Goal: Entertainment & Leisure: Consume media (video, audio)

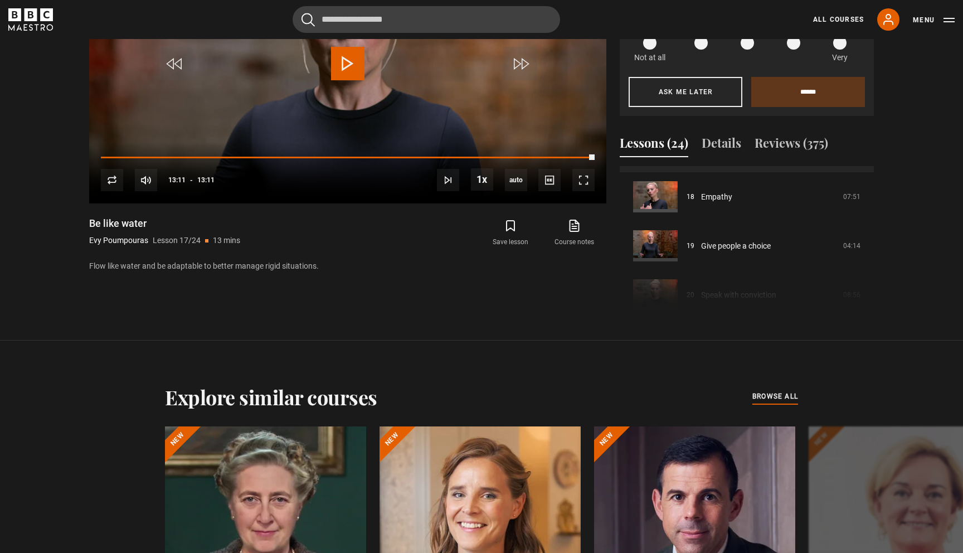
scroll to position [880, 0]
click at [591, 180] on span "Video Player" at bounding box center [584, 180] width 22 height 22
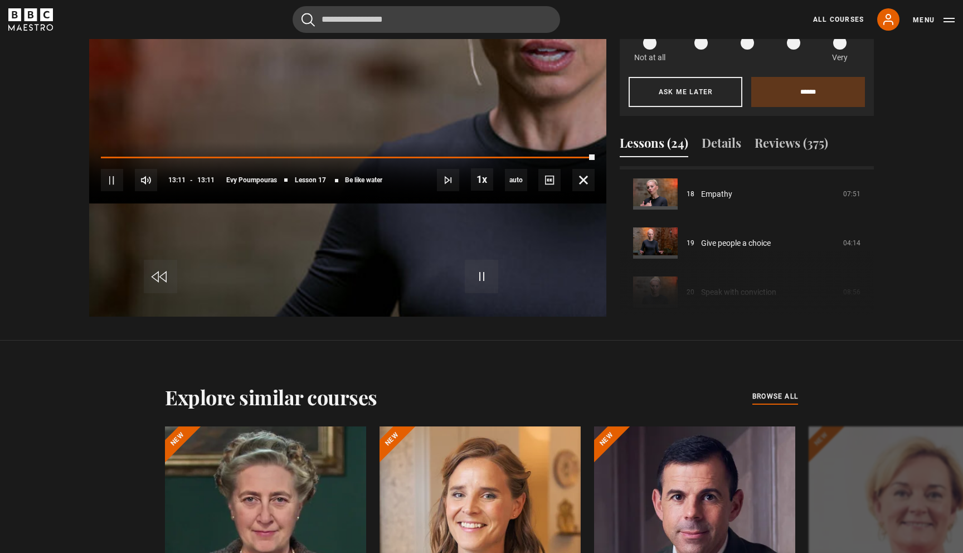
scroll to position [603, 0]
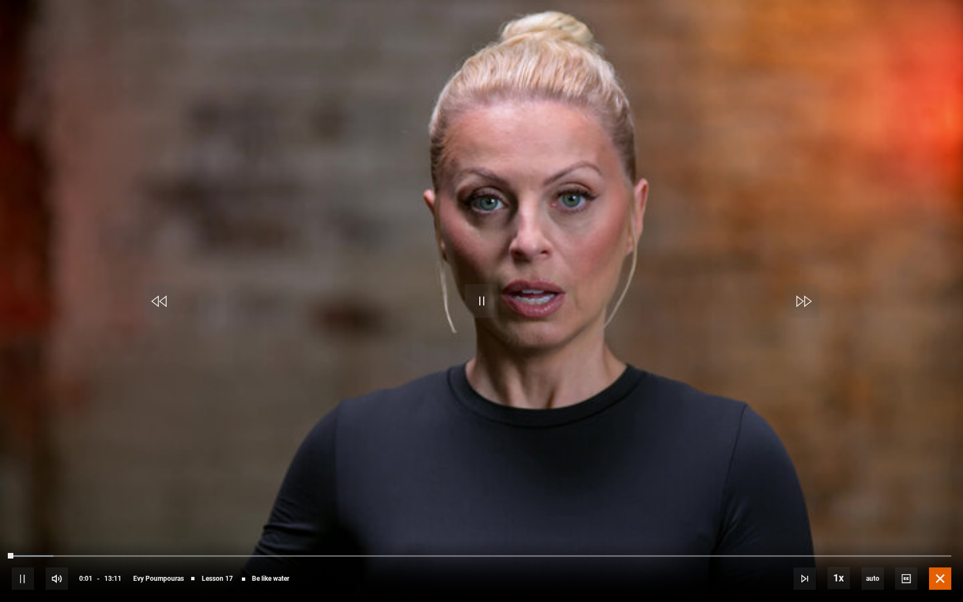
click at [946, 553] on span "Video Player" at bounding box center [940, 579] width 22 height 22
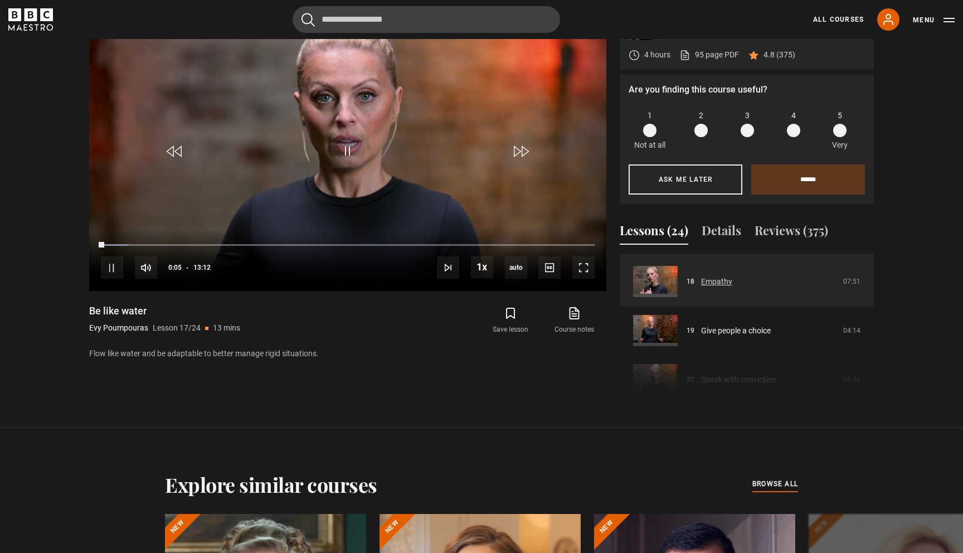
click at [714, 279] on link "Empathy" at bounding box center [716, 282] width 31 height 12
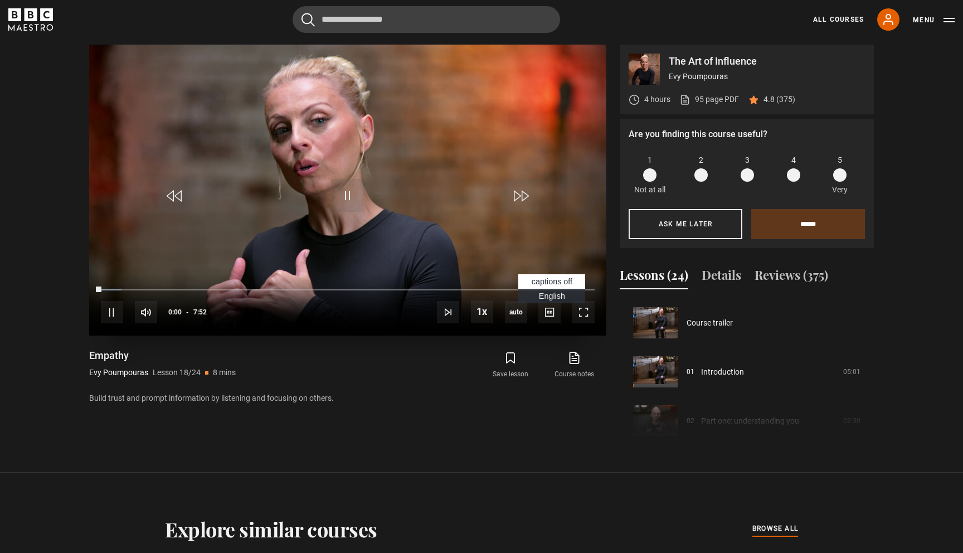
scroll to position [834, 0]
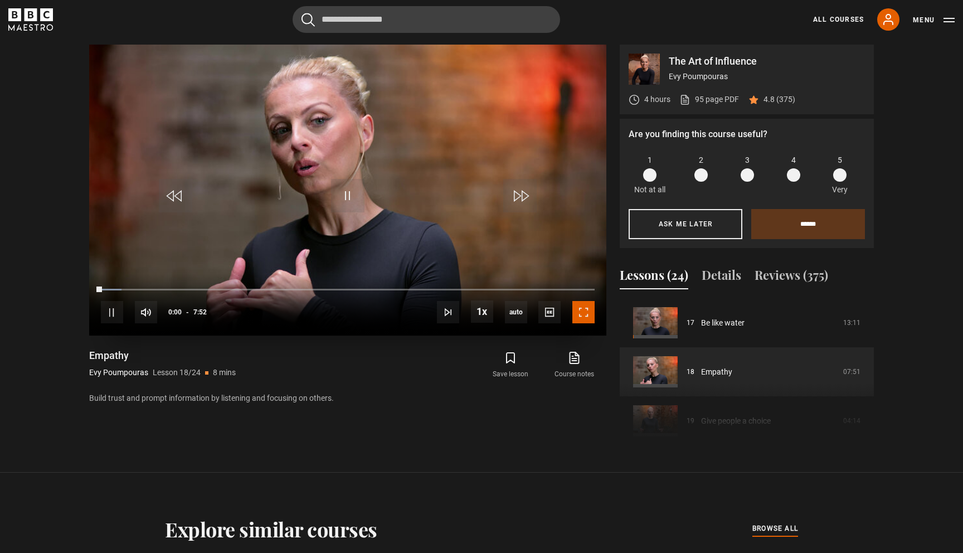
click at [577, 309] on span "Video Player" at bounding box center [584, 312] width 22 height 22
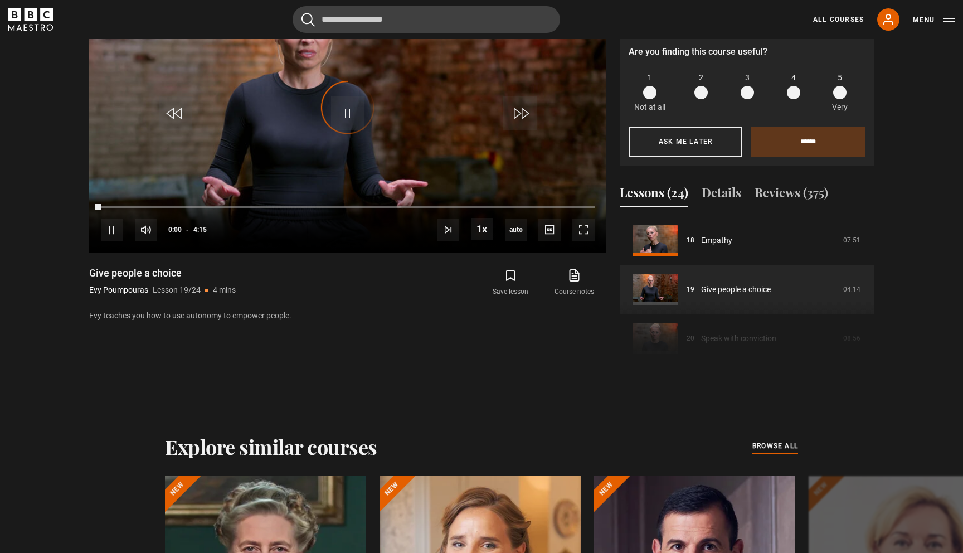
scroll to position [643, 0]
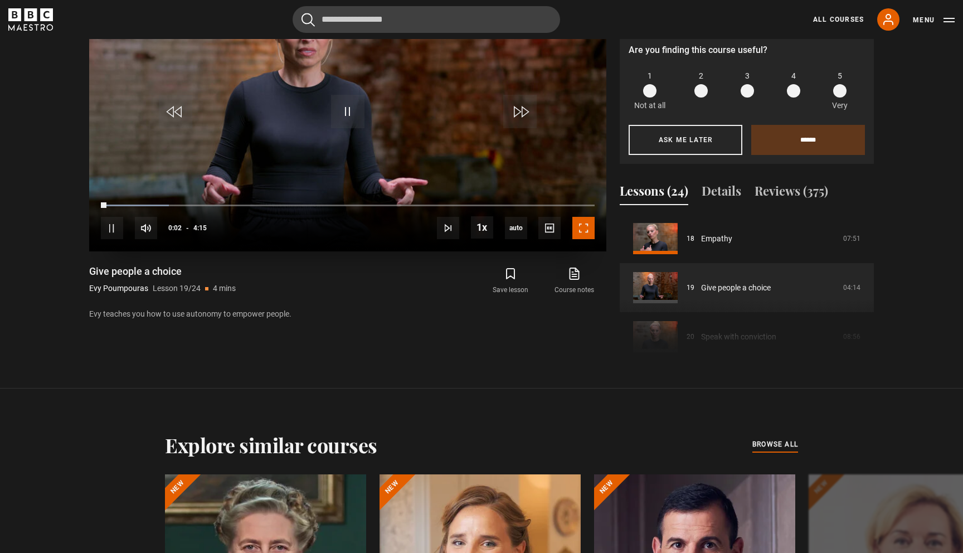
click at [590, 222] on span "Video Player" at bounding box center [584, 228] width 22 height 22
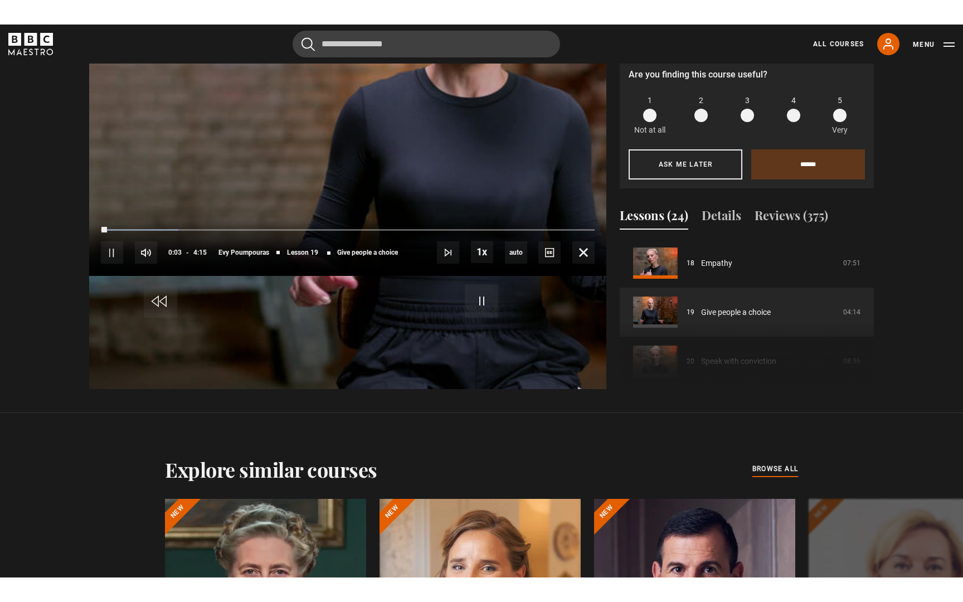
scroll to position [603, 0]
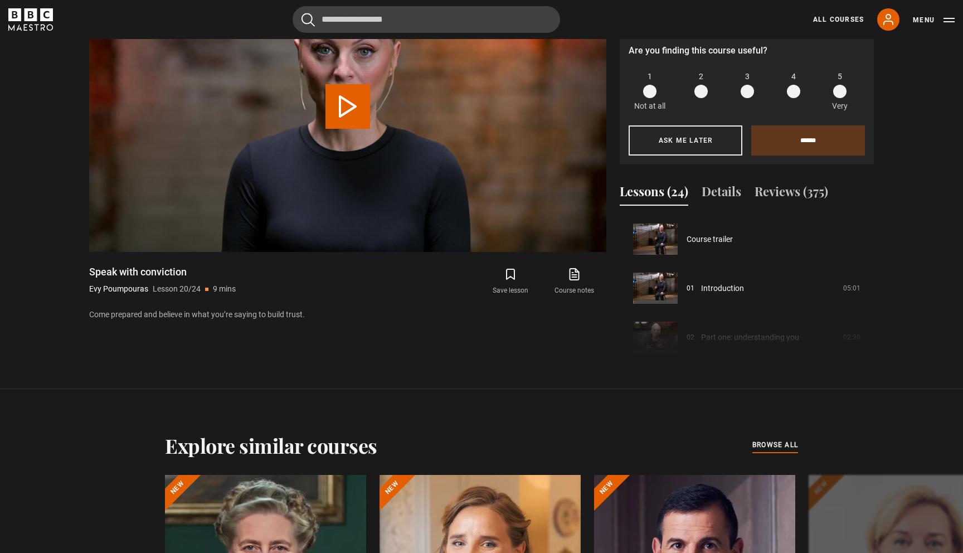
scroll to position [932, 0]
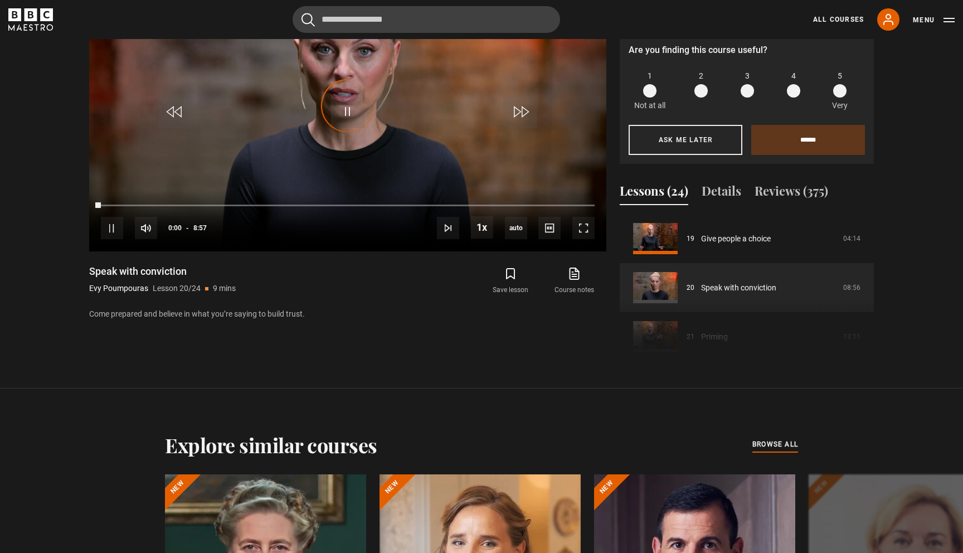
click at [583, 221] on span "Video Player" at bounding box center [584, 228] width 22 height 22
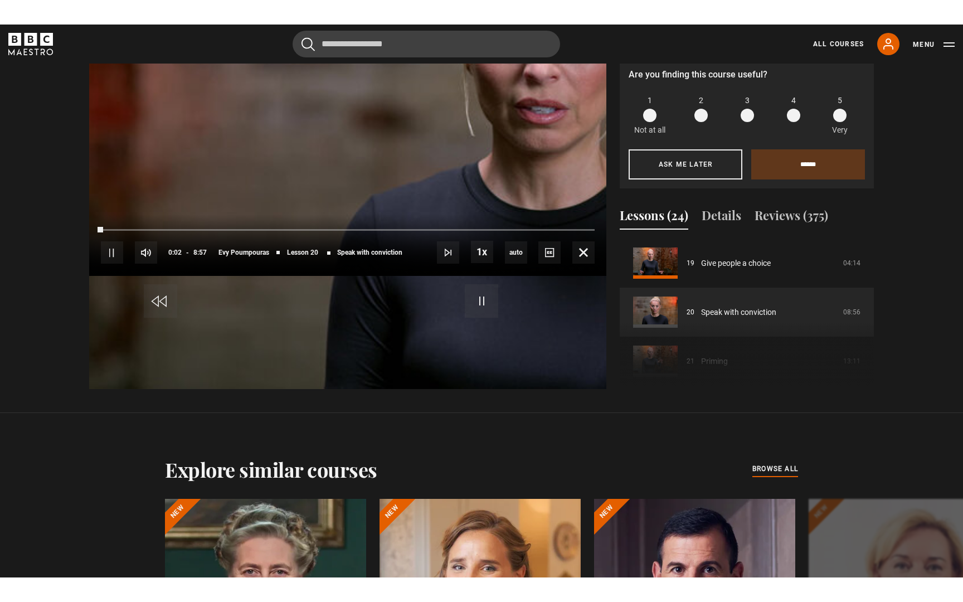
scroll to position [603, 0]
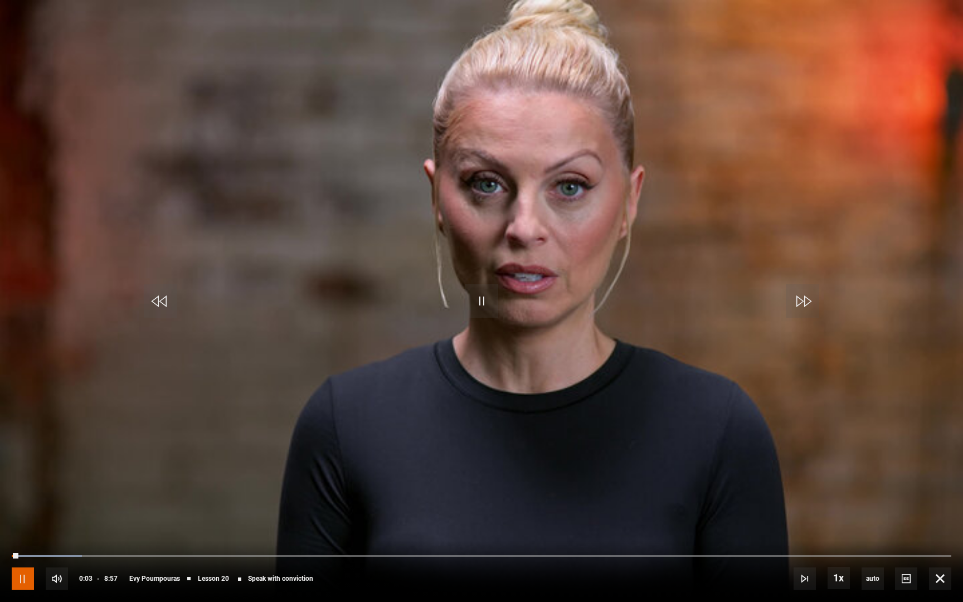
click at [21, 553] on span "Video Player" at bounding box center [23, 579] width 22 height 22
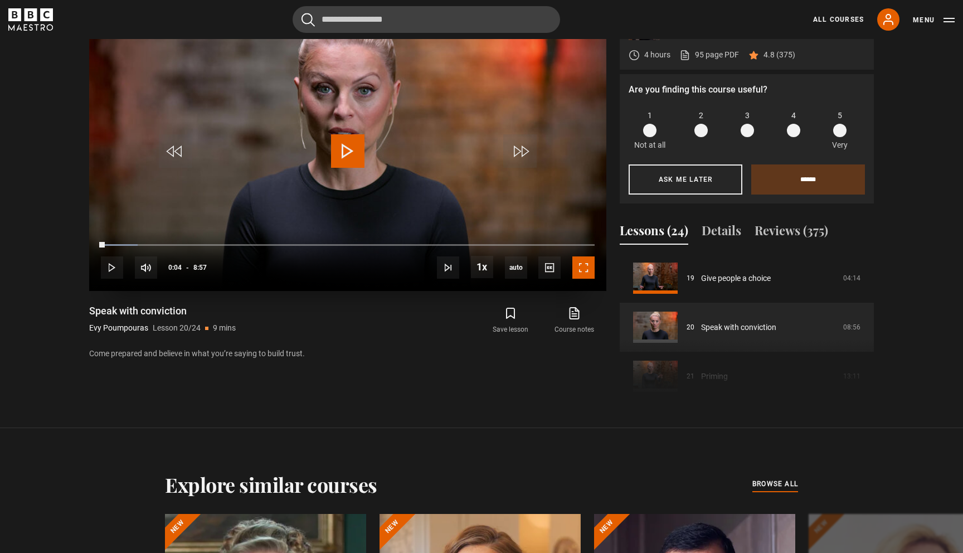
click at [585, 264] on span "Video Player" at bounding box center [584, 267] width 22 height 22
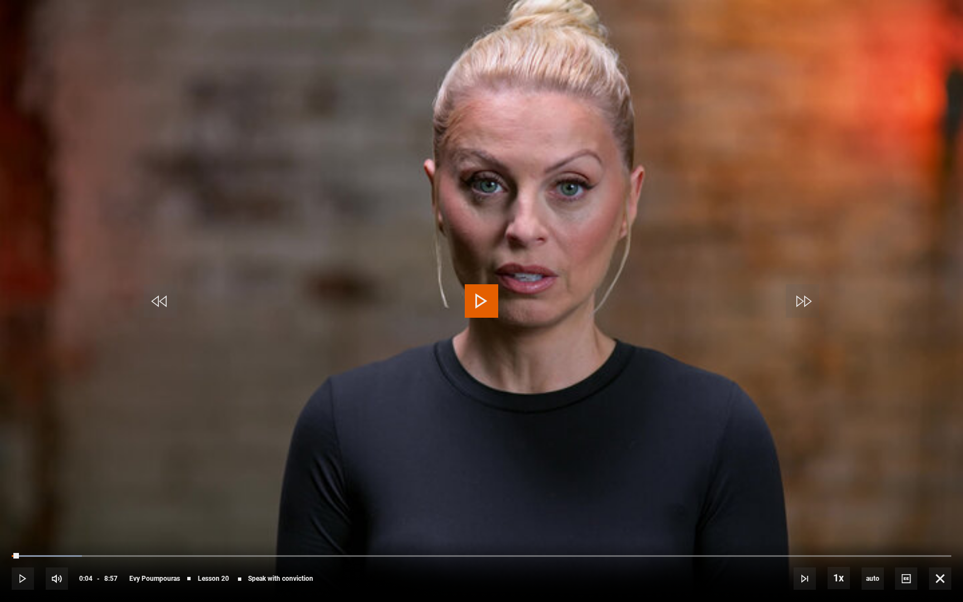
click at [477, 306] on span "Video Player" at bounding box center [481, 300] width 33 height 33
click at [809, 313] on span "Video Player" at bounding box center [802, 300] width 33 height 33
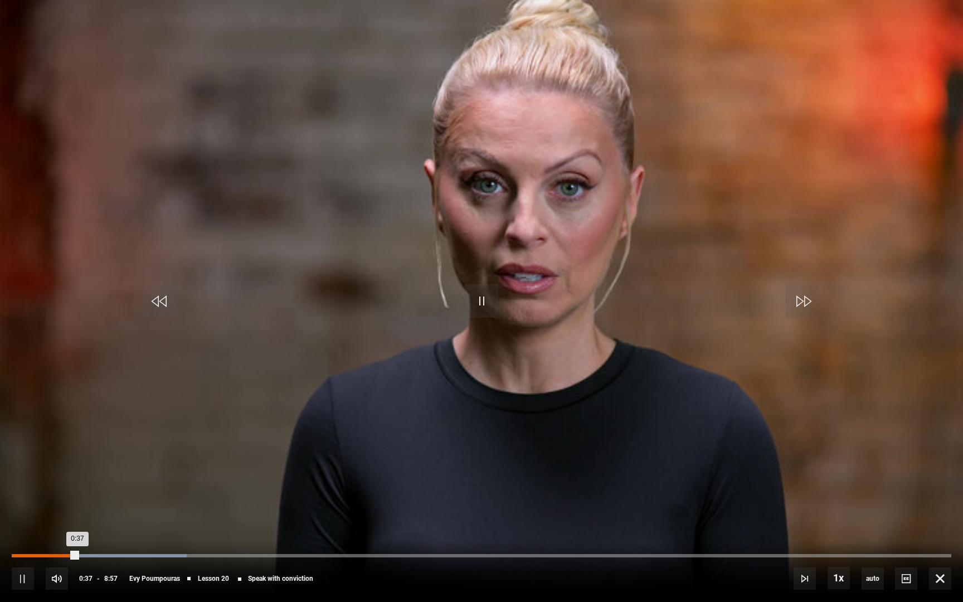
click at [56, 553] on div "0:25" at bounding box center [57, 555] width 2 height 3
click at [35, 553] on div "Loaded : 18.64% 0:13 0:13" at bounding box center [482, 555] width 940 height 3
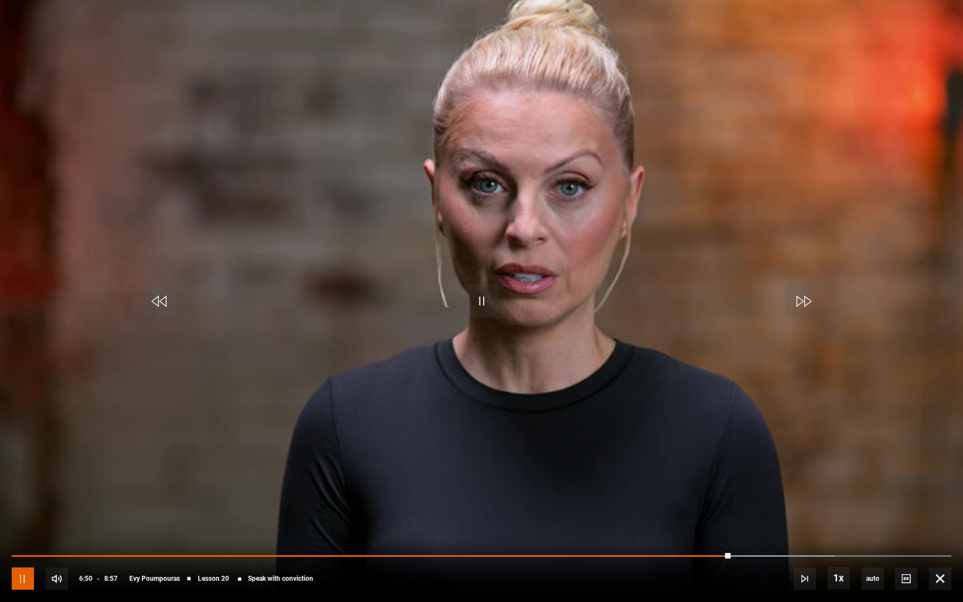
click at [22, 553] on span "Video Player" at bounding box center [23, 579] width 22 height 22
click at [710, 553] on div "10s Skip Back 10 seconds Play 10s Skip Forward 10 seconds Loaded : 88.54% 1:25 …" at bounding box center [481, 571] width 963 height 62
drag, startPoint x: 723, startPoint y: 555, endPoint x: 700, endPoint y: 559, distance: 23.2
click at [700, 553] on div "10s Skip Back 10 seconds Play 10s Skip Forward 10 seconds Loaded : 88.54% 6:41 …" at bounding box center [481, 571] width 963 height 62
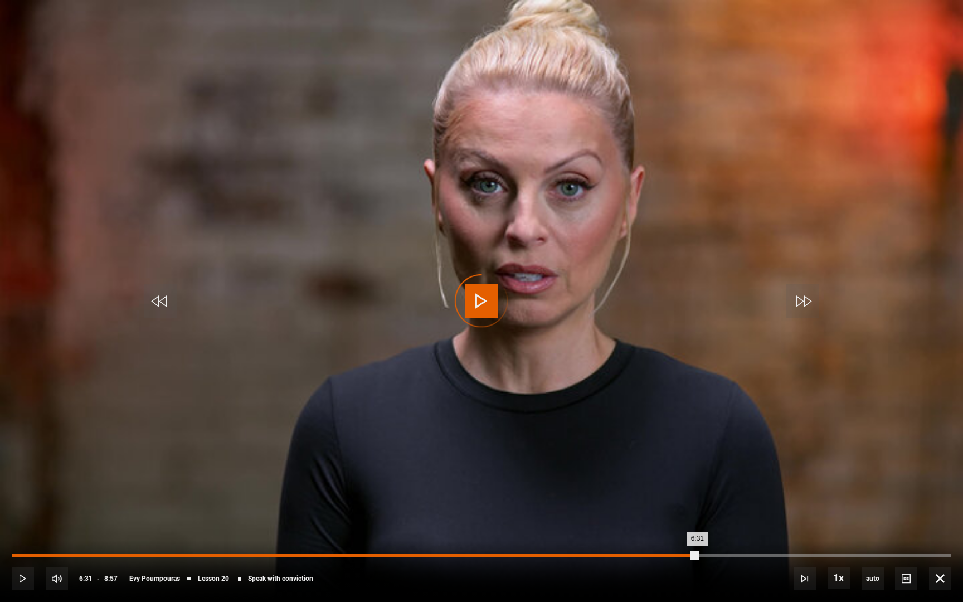
drag, startPoint x: 697, startPoint y: 554, endPoint x: 657, endPoint y: 561, distance: 40.1
click at [657, 553] on div "Loaded : 0.00% 6:09 6:31" at bounding box center [482, 562] width 940 height 2
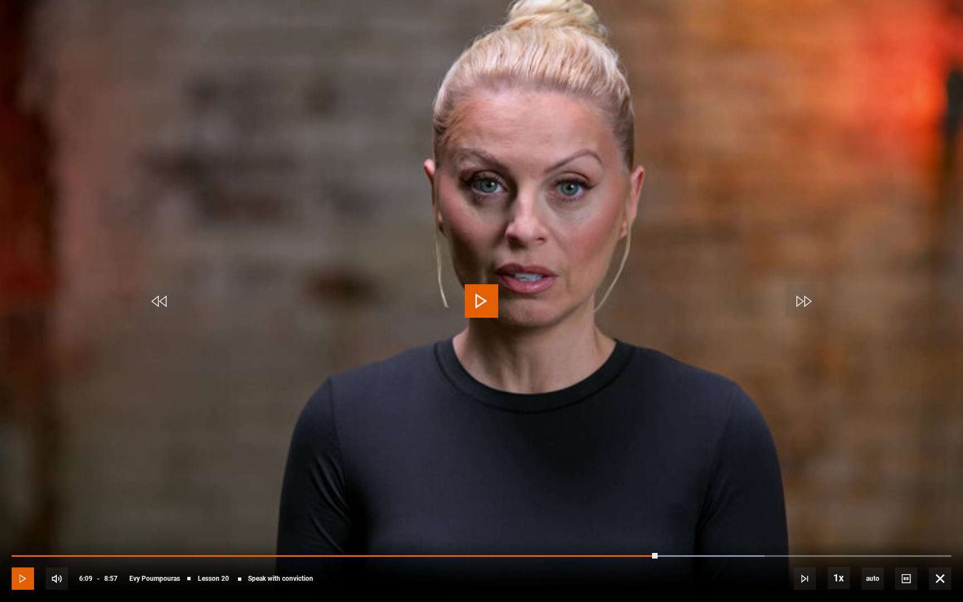
click at [22, 553] on span "Video Player" at bounding box center [23, 579] width 22 height 22
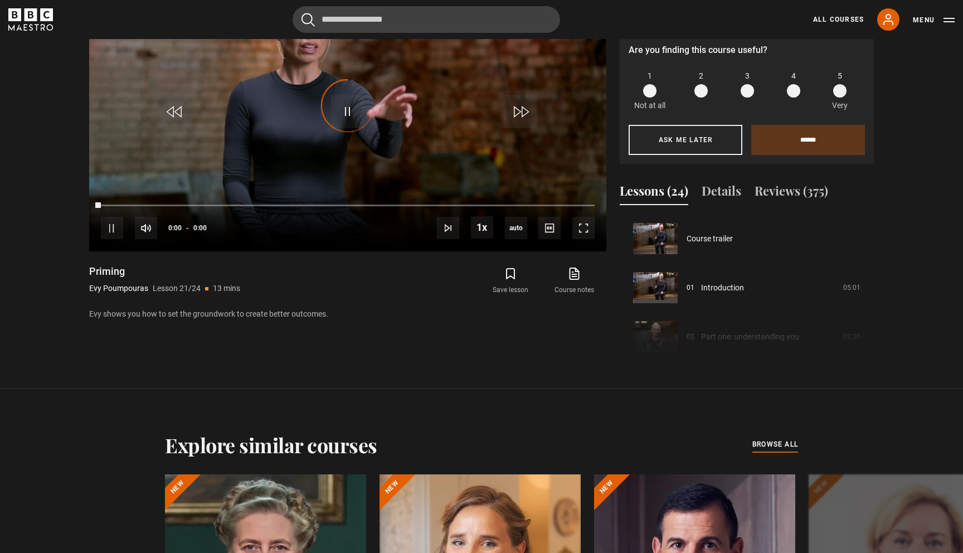
scroll to position [981, 0]
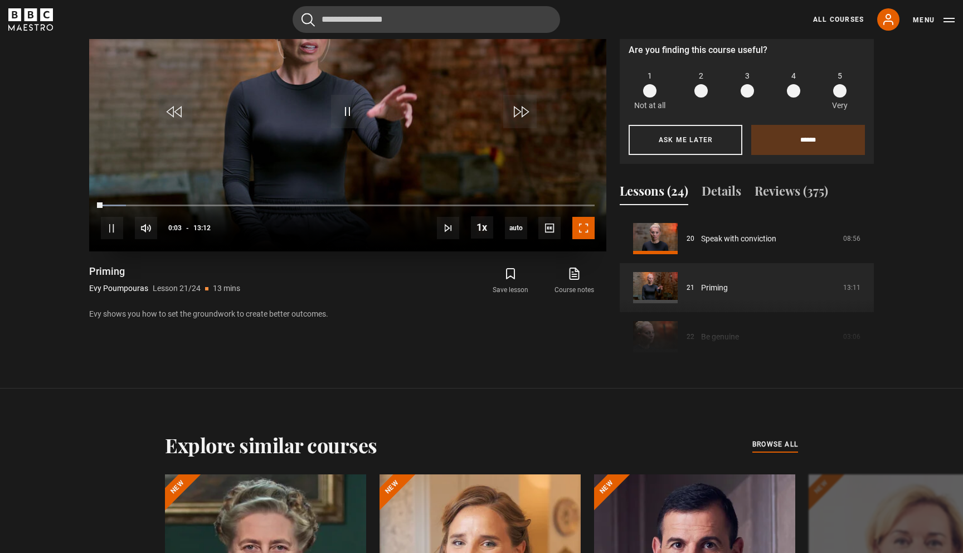
click at [584, 227] on span "Video Player" at bounding box center [584, 228] width 22 height 22
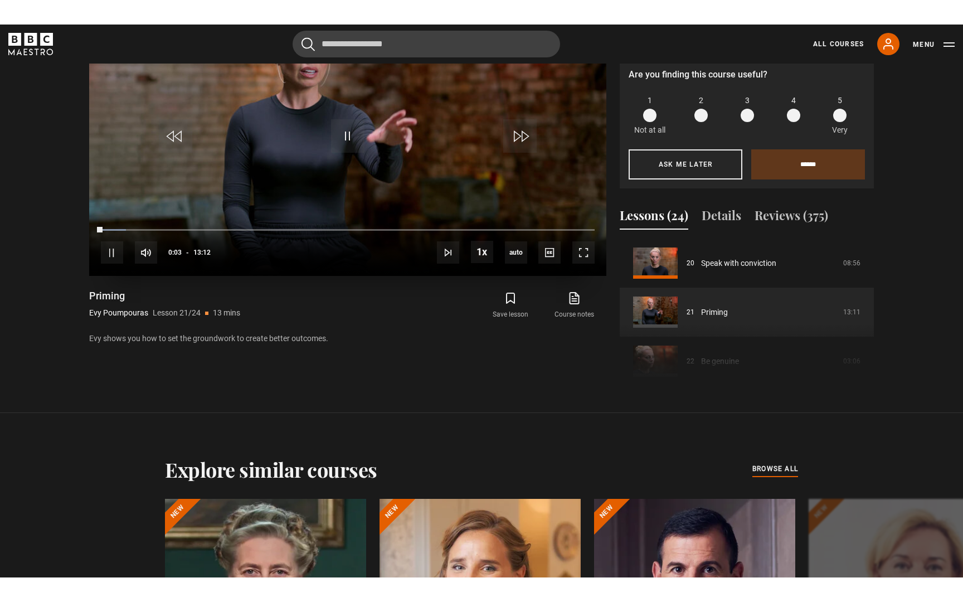
scroll to position [603, 0]
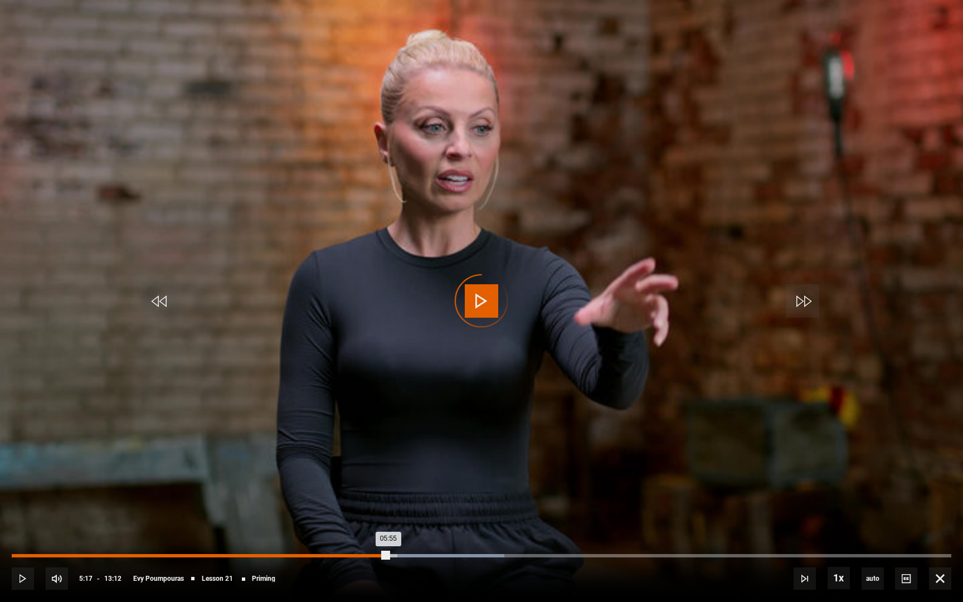
click at [388, 553] on div "Loaded : 52.44% 05:17 05:55" at bounding box center [482, 555] width 940 height 3
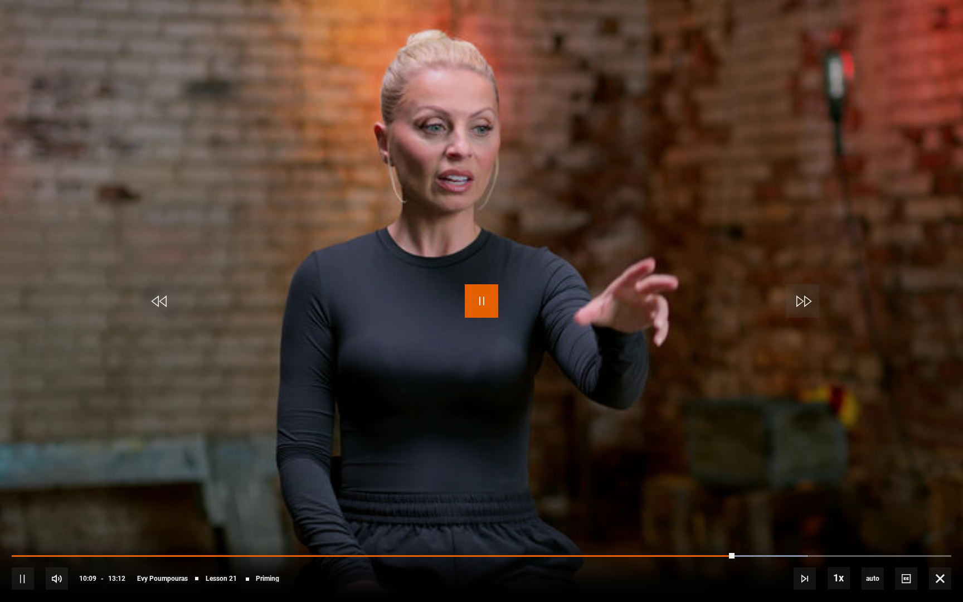
click at [480, 299] on span "Video Player" at bounding box center [481, 300] width 33 height 33
click at [480, 304] on span "Video Player" at bounding box center [481, 300] width 33 height 33
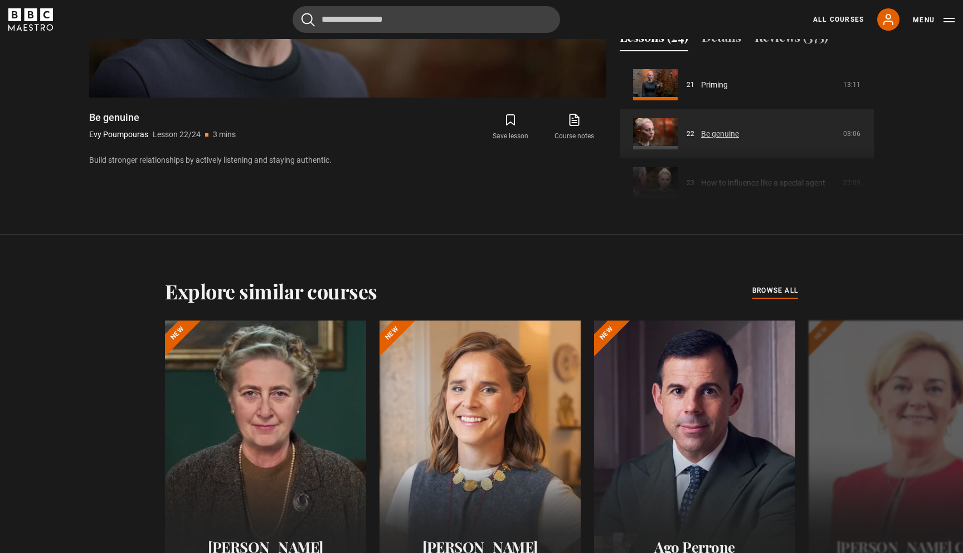
scroll to position [1075, 0]
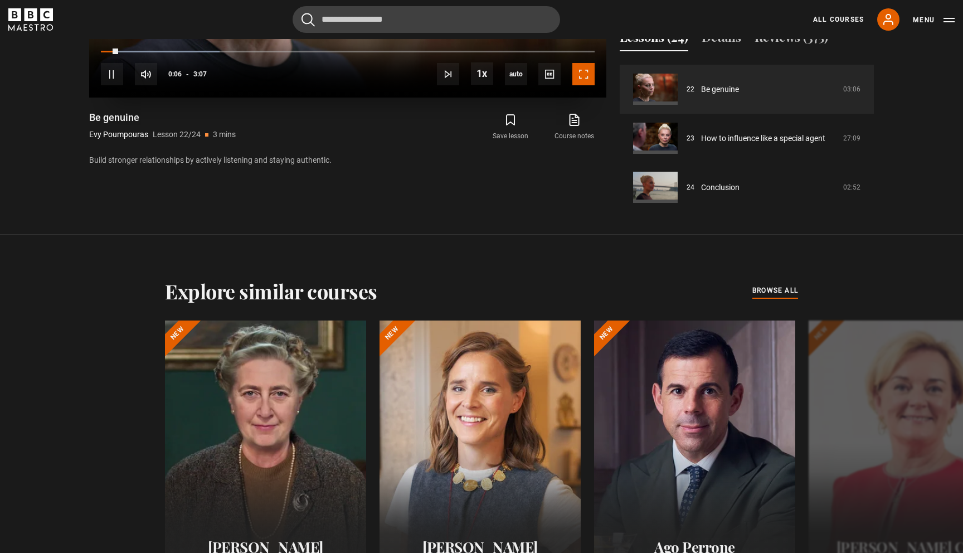
click at [579, 72] on span "Video Player" at bounding box center [584, 74] width 22 height 22
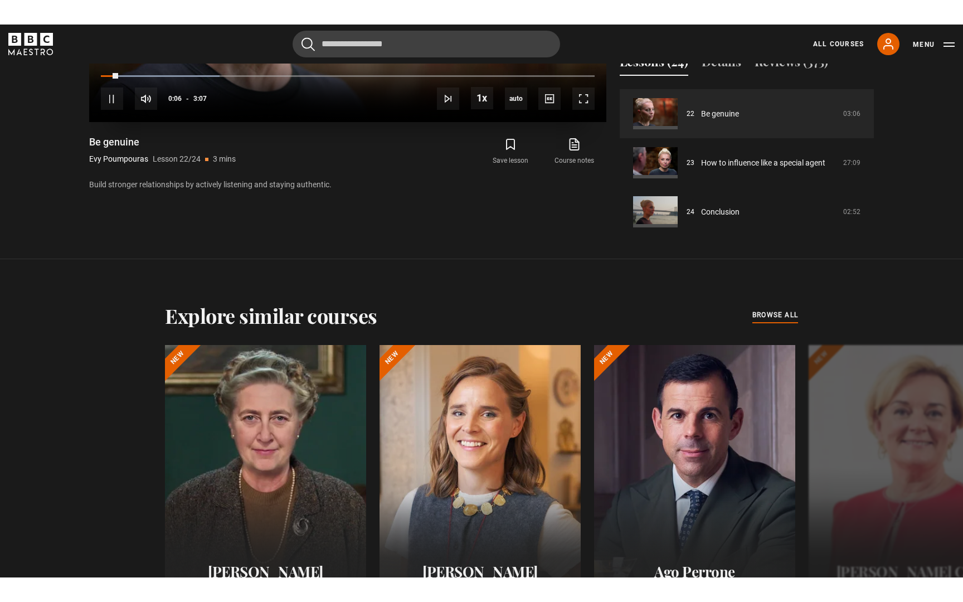
scroll to position [603, 0]
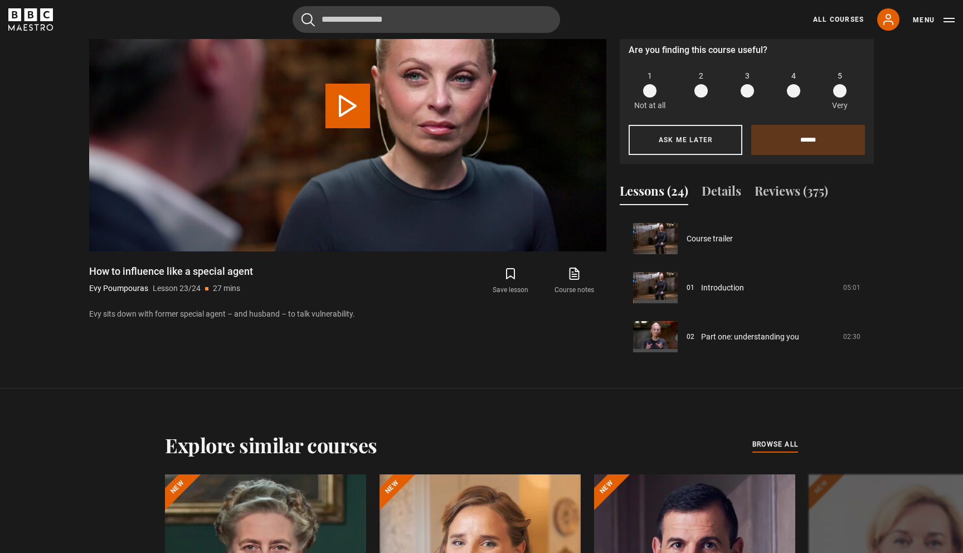
scroll to position [1075, 0]
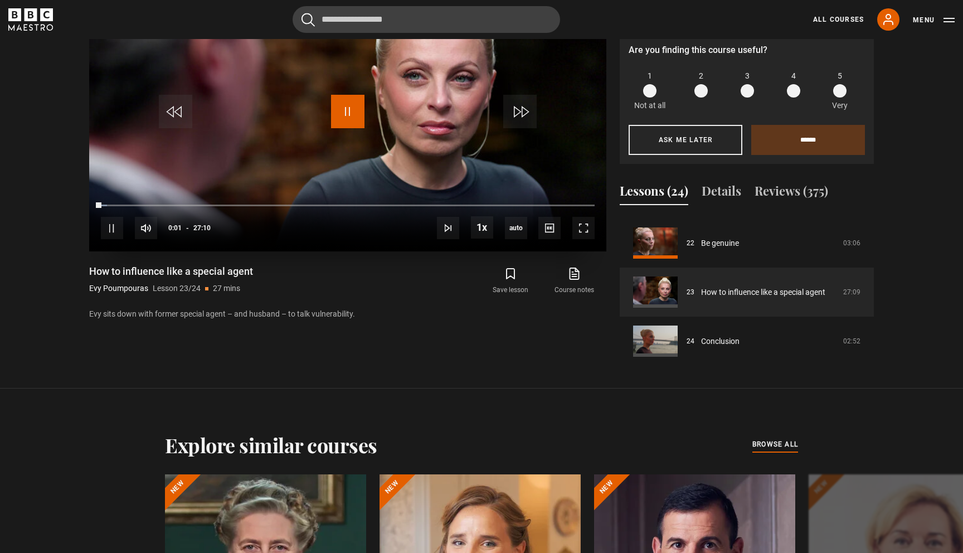
click at [356, 115] on span "Video Player" at bounding box center [347, 111] width 33 height 33
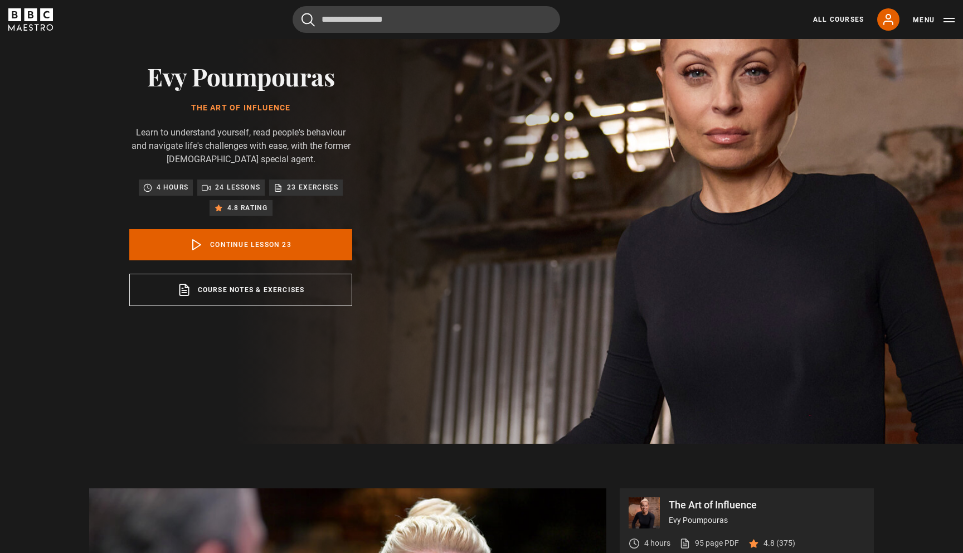
scroll to position [0, 0]
